Goal: Navigation & Orientation: Find specific page/section

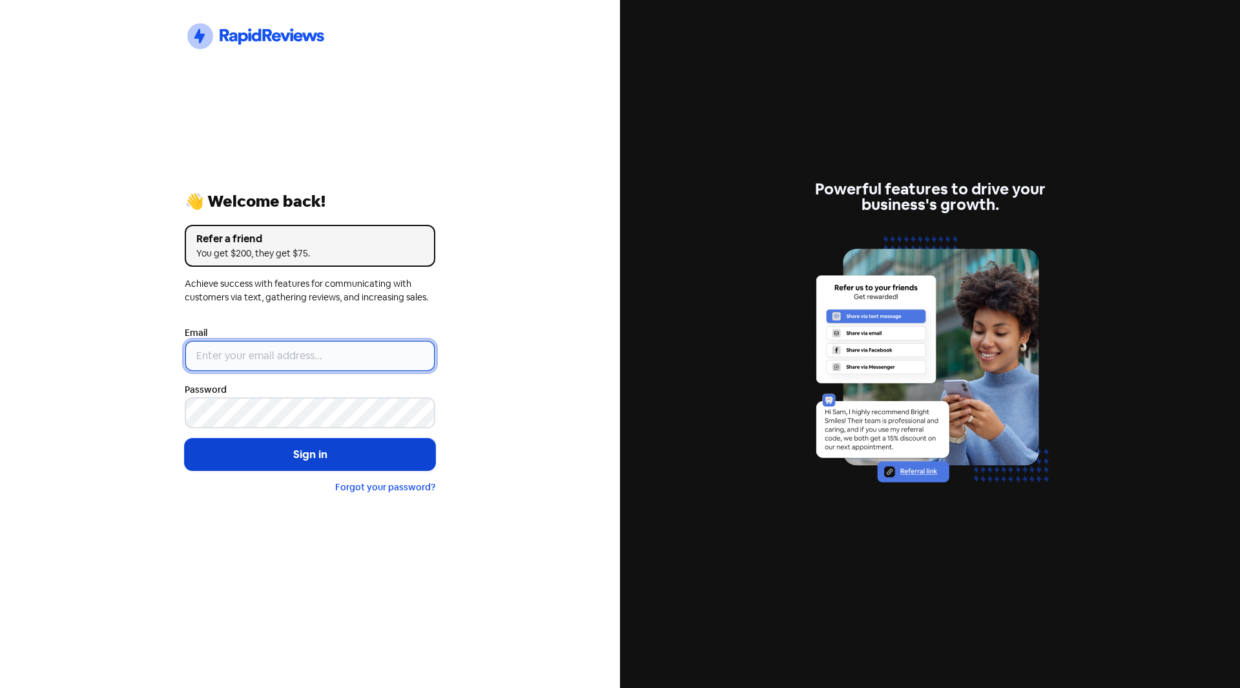
type input "[PERSON_NAME][EMAIL_ADDRESS][DOMAIN_NAME]"
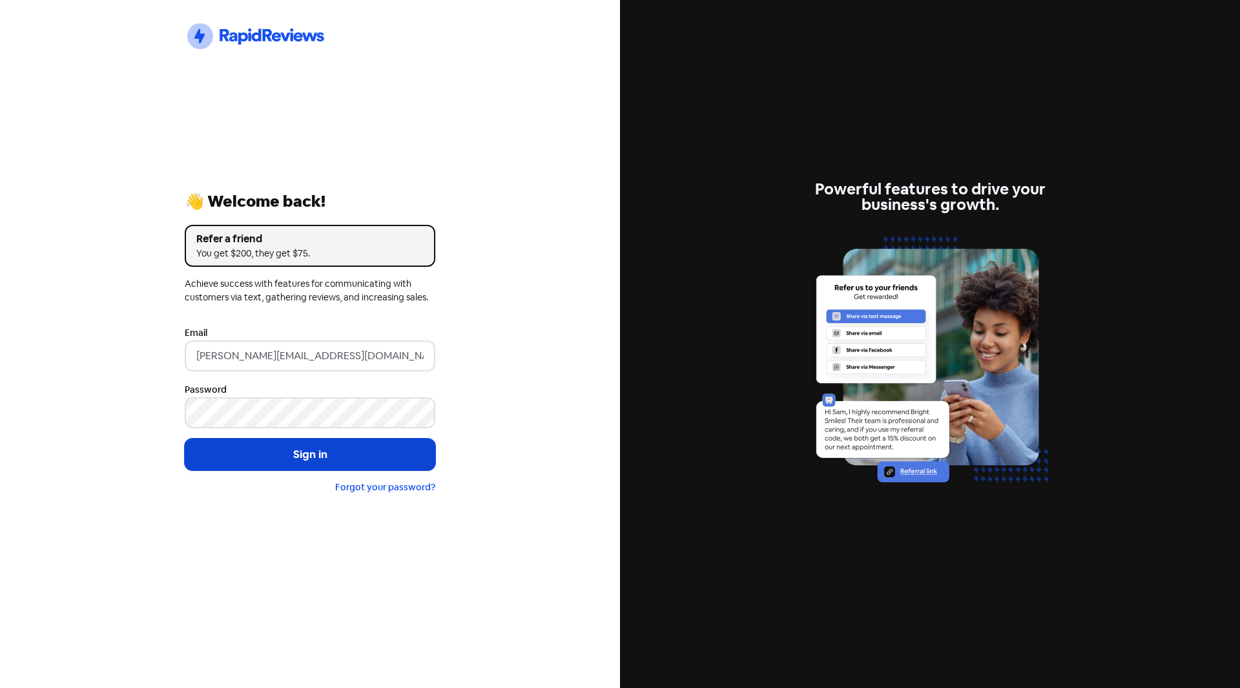
click at [308, 459] on button "Sign in" at bounding box center [310, 455] width 251 height 32
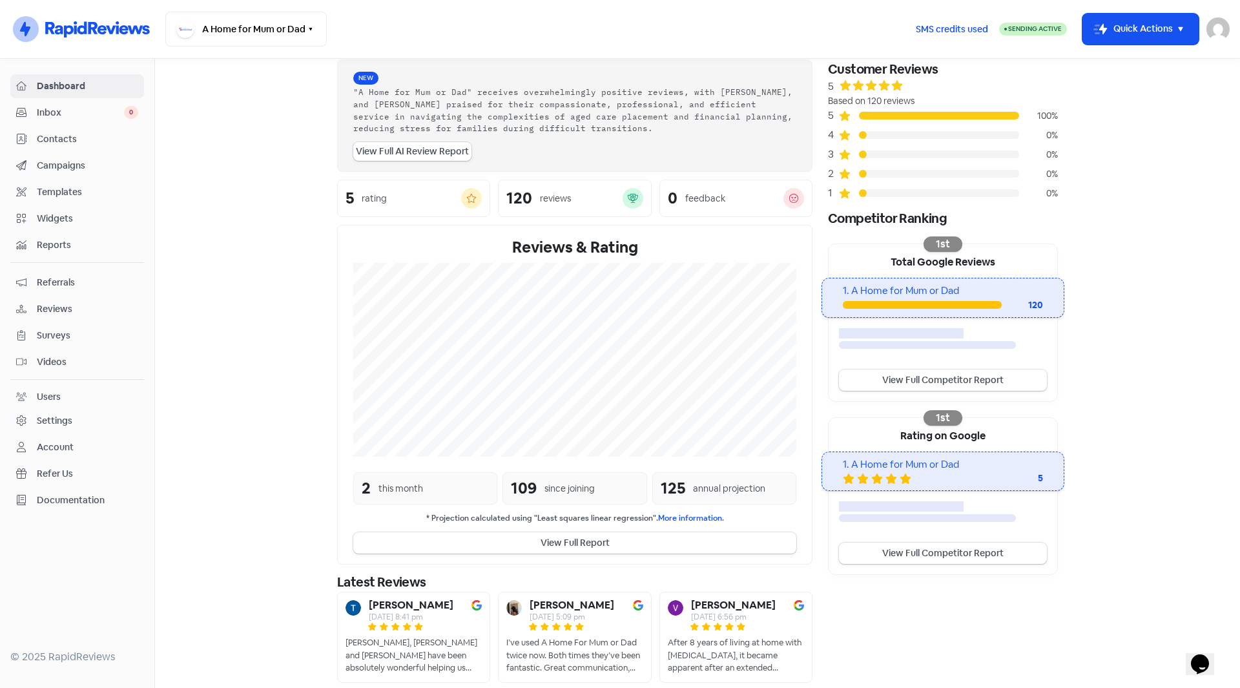
scroll to position [107, 0]
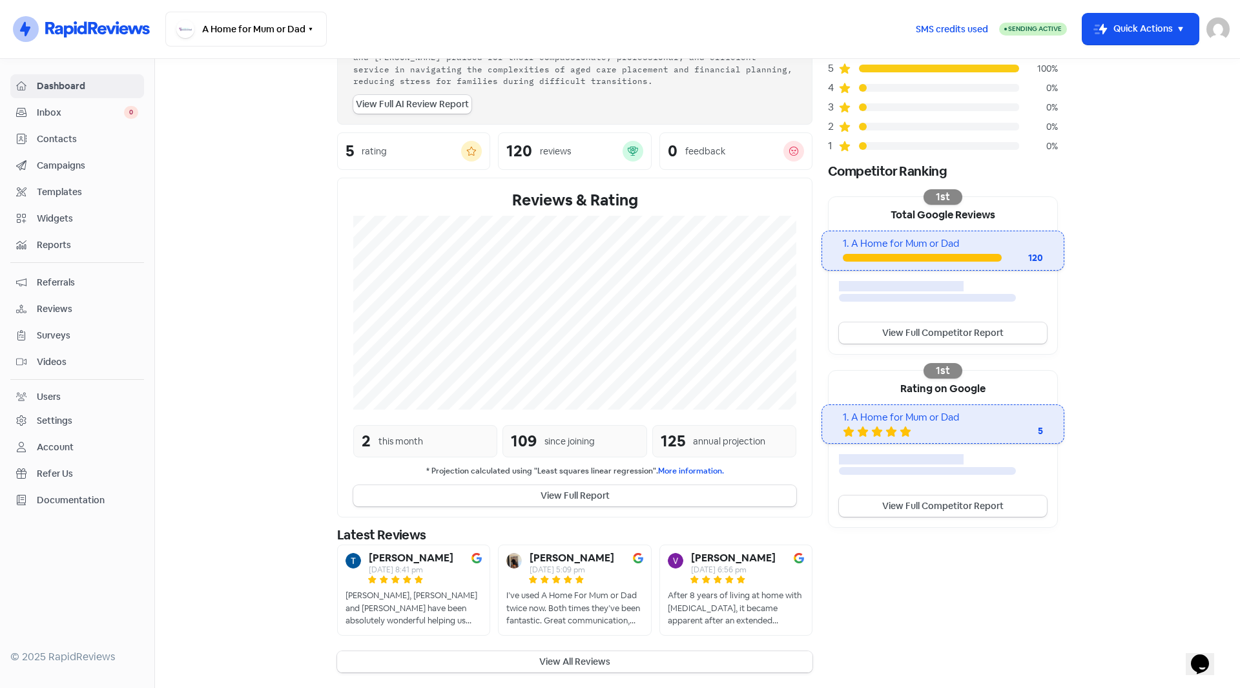
click at [592, 656] on button "View All Reviews" at bounding box center [574, 661] width 475 height 21
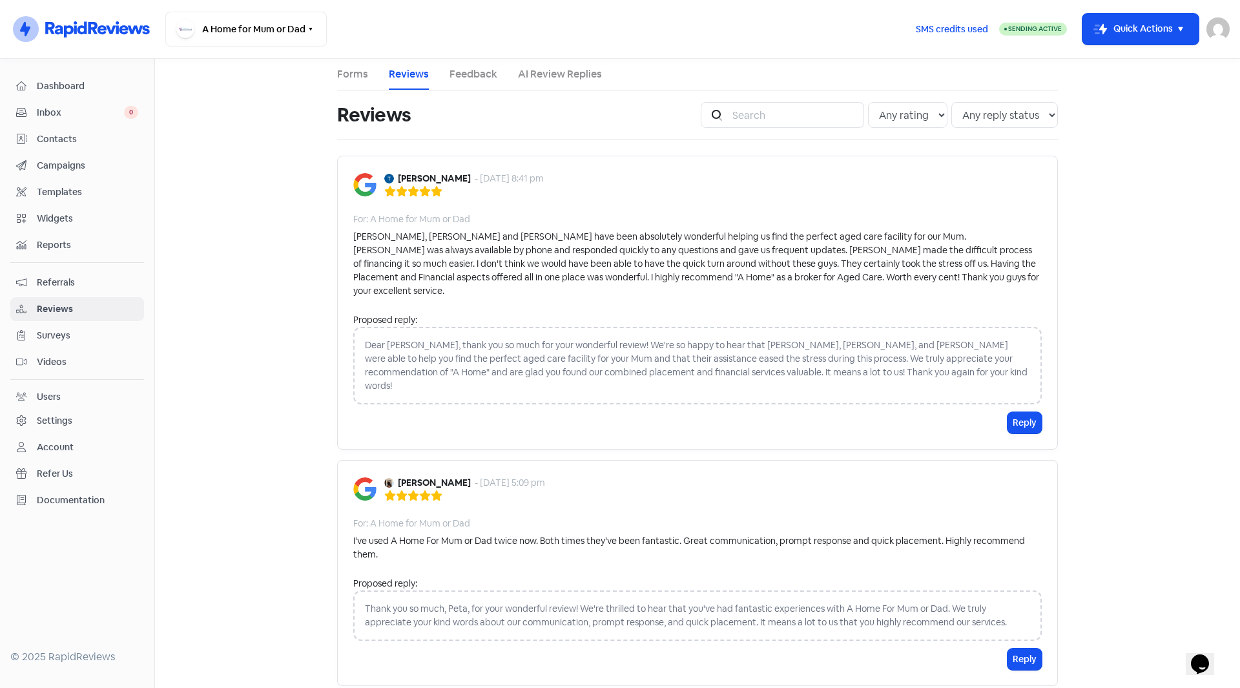
click at [59, 132] on div "Contacts" at bounding box center [77, 139] width 122 height 15
